Goal: Check status: Check status

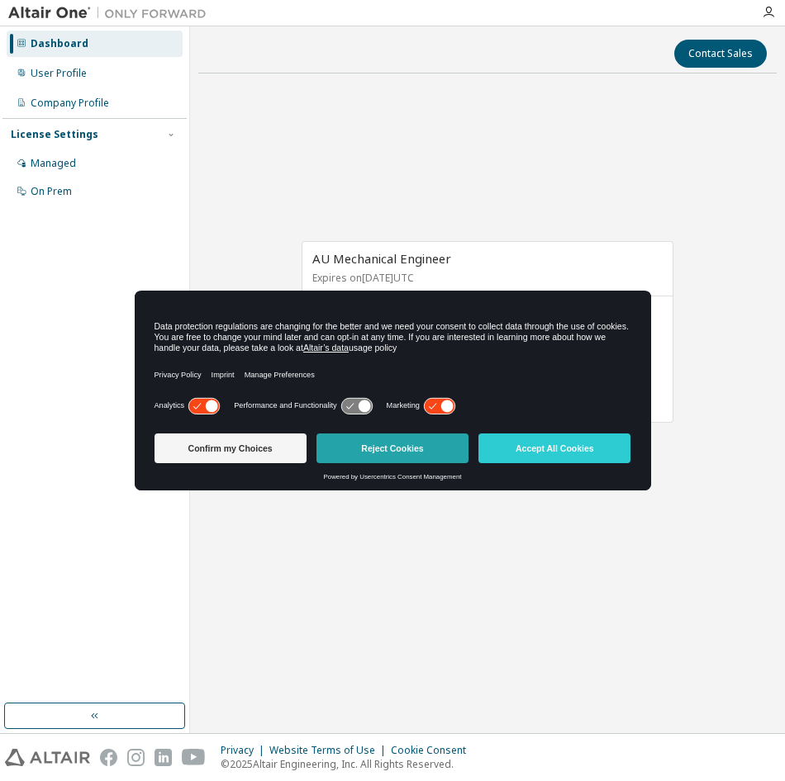
click at [376, 443] on button "Reject Cookies" at bounding box center [392, 449] width 152 height 30
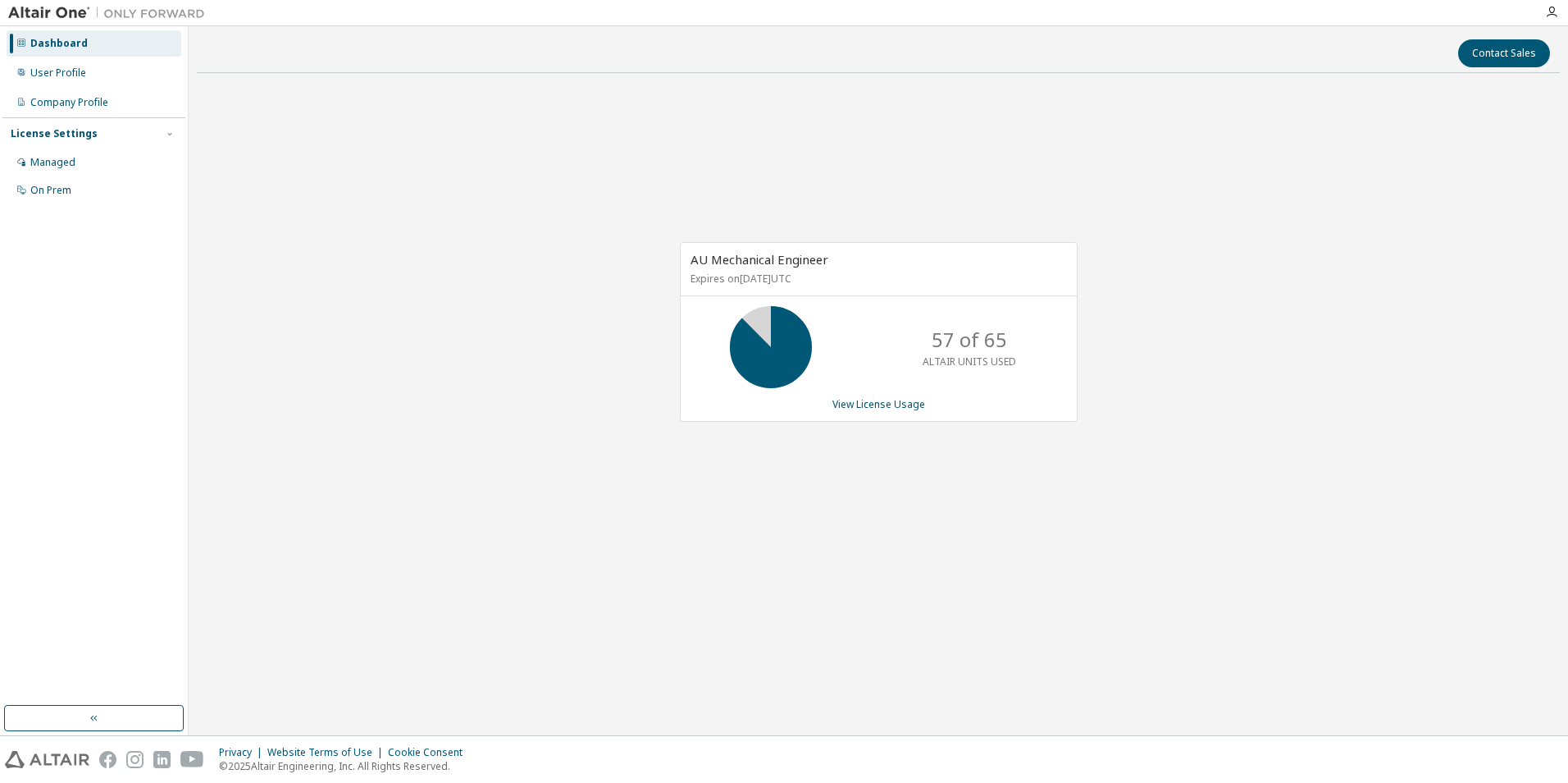
click at [1302, 50] on div "Contact Sales" at bounding box center [878, 54] width 1344 height 28
click at [862, 402] on link "View License Usage" at bounding box center [878, 404] width 92 height 14
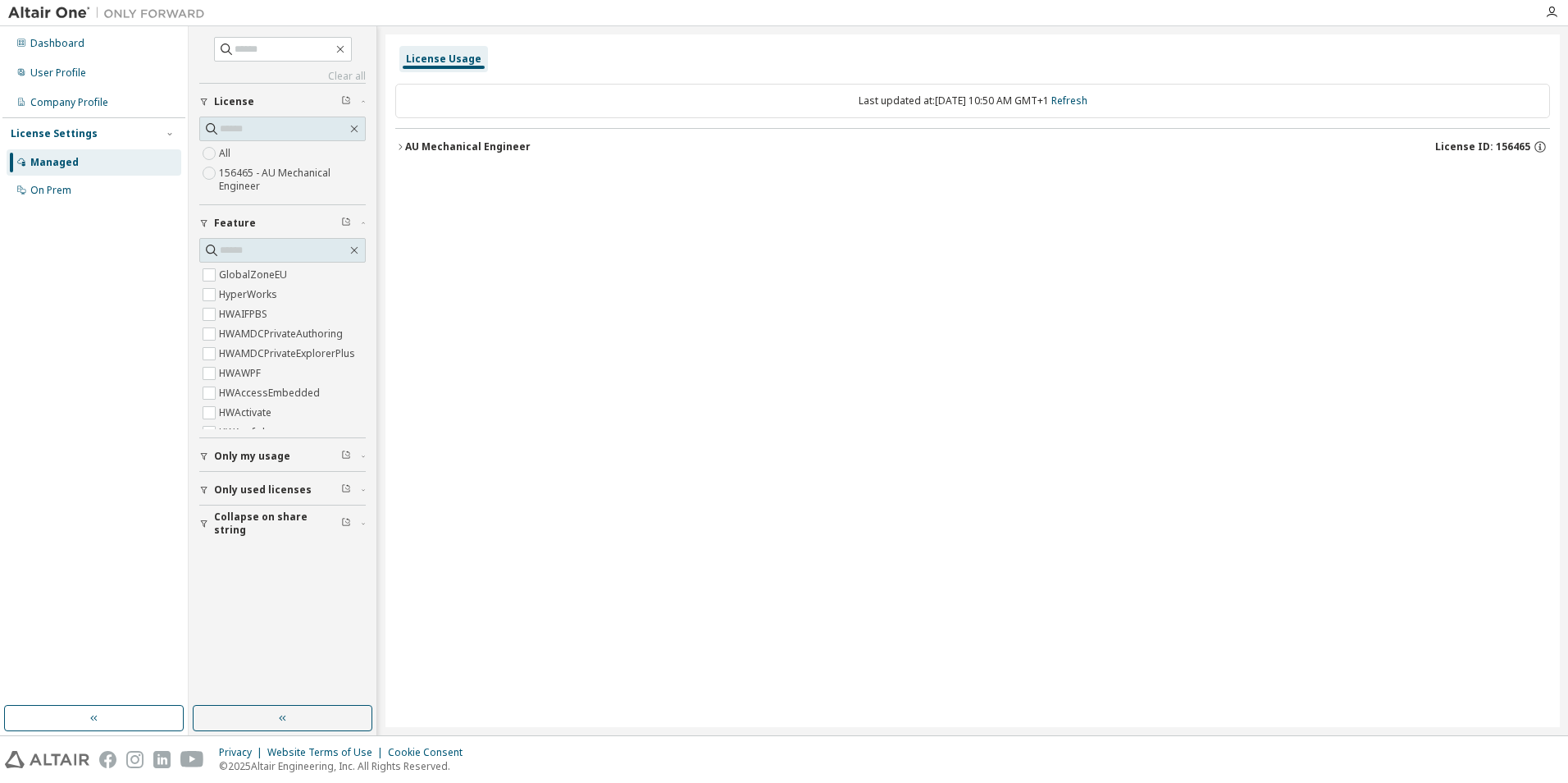
click at [400, 151] on icon "button" at bounding box center [400, 147] width 10 height 10
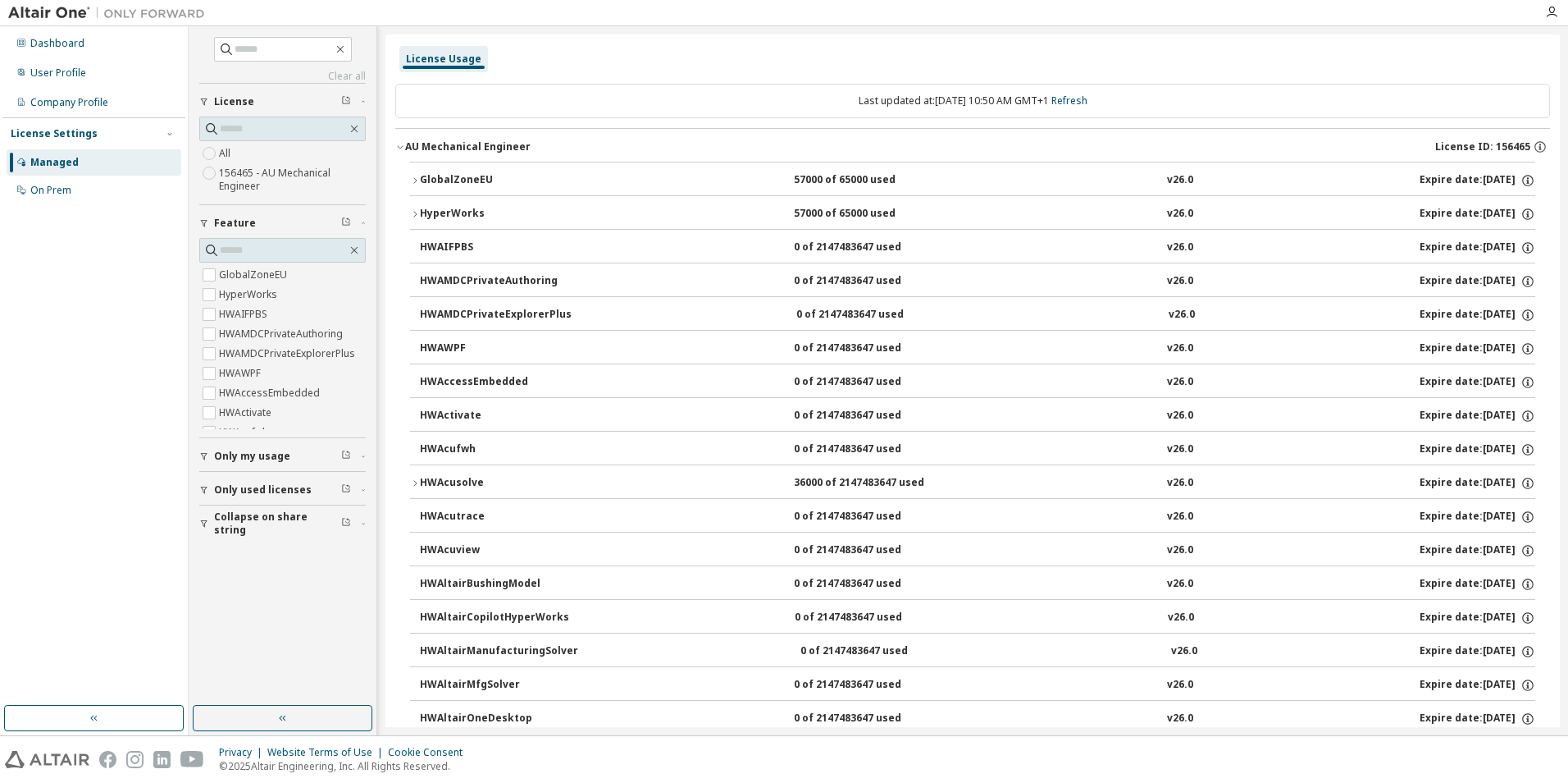
click at [413, 179] on icon "button" at bounding box center [415, 181] width 10 height 10
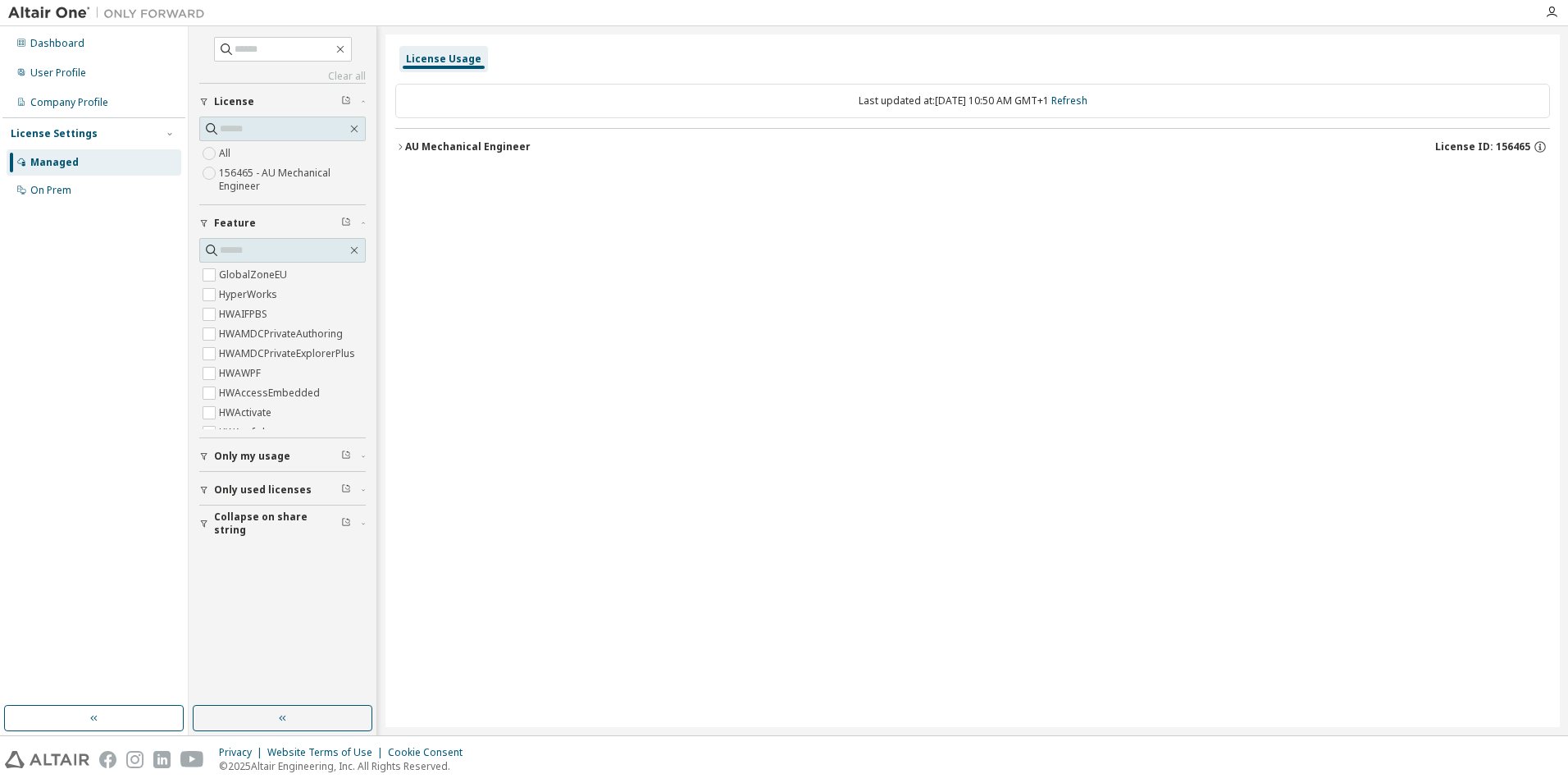
click at [399, 145] on icon "button" at bounding box center [400, 147] width 10 height 10
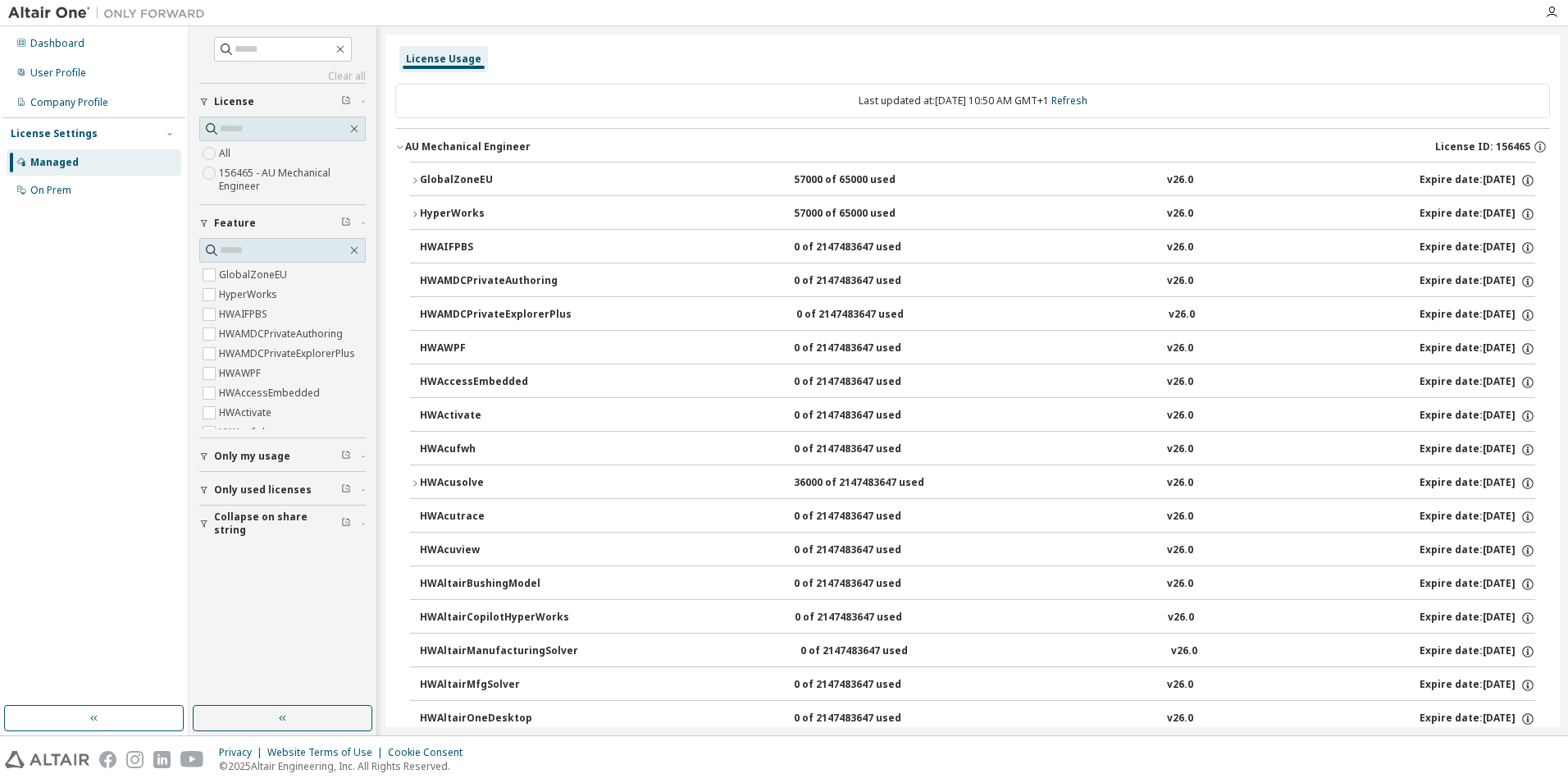
click at [417, 216] on icon "button" at bounding box center [415, 215] width 10 height 10
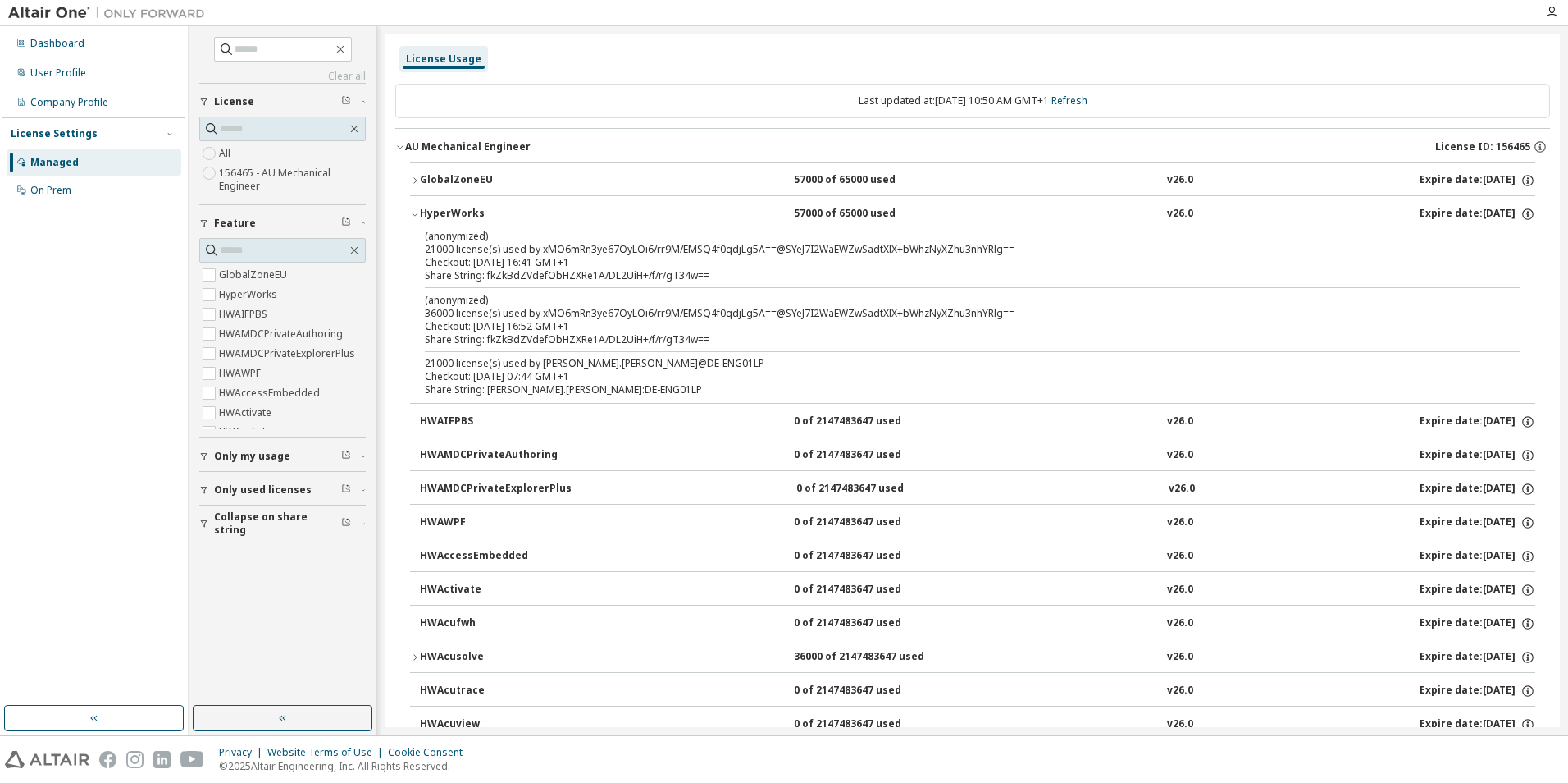
click at [417, 216] on icon "button" at bounding box center [415, 215] width 10 height 10
